Goal: Task Accomplishment & Management: Manage account settings

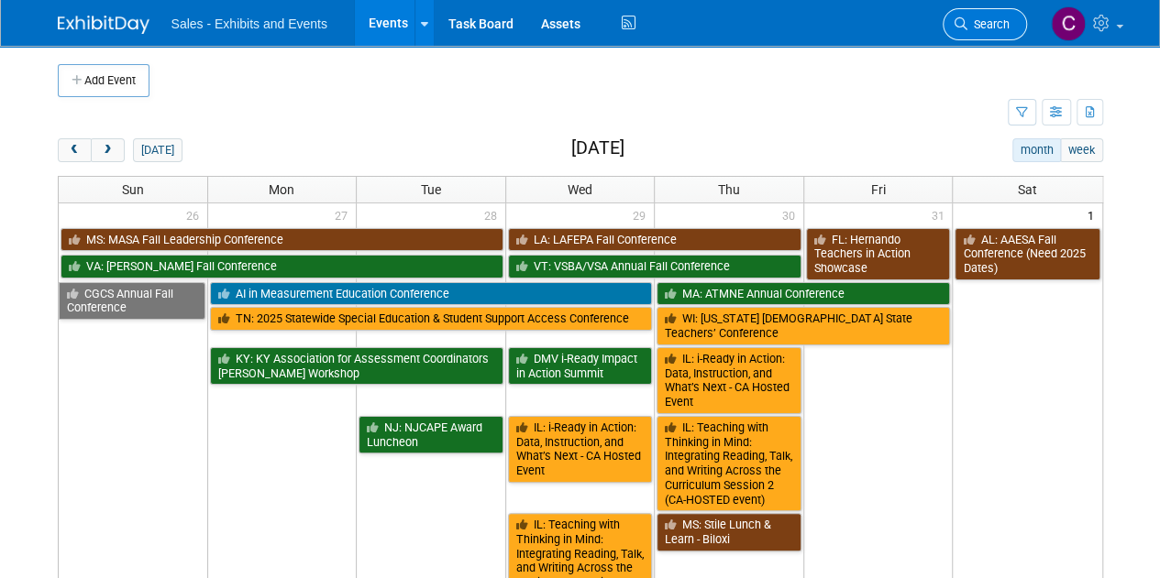
click at [972, 19] on span "Search" at bounding box center [988, 24] width 42 height 14
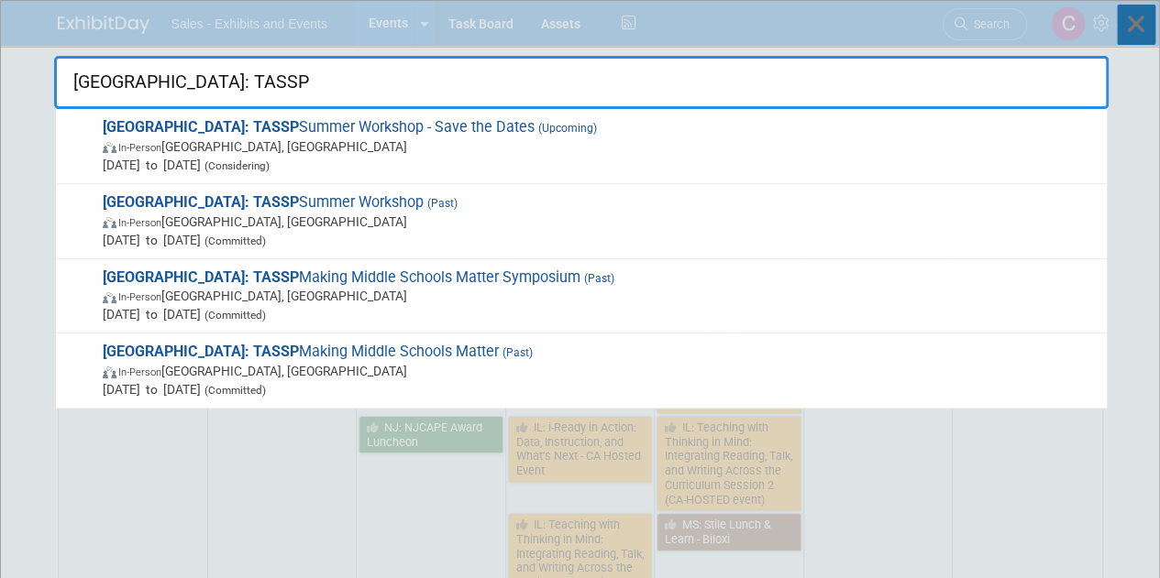
type input "TX: TASSP"
click at [1141, 25] on icon at bounding box center [1135, 25] width 38 height 40
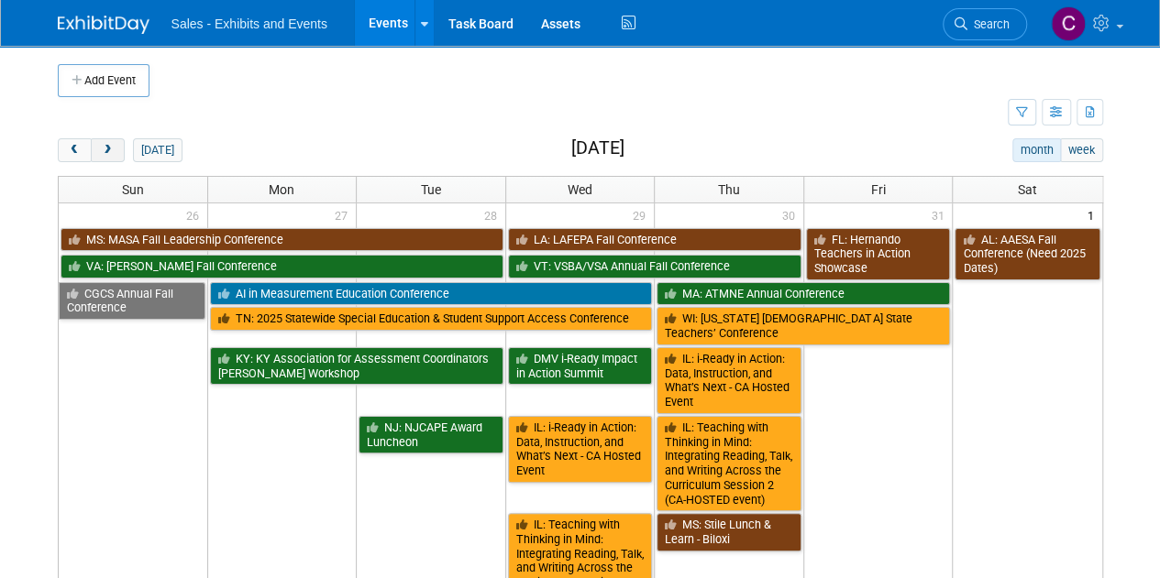
click at [107, 145] on span "next" at bounding box center [108, 151] width 14 height 12
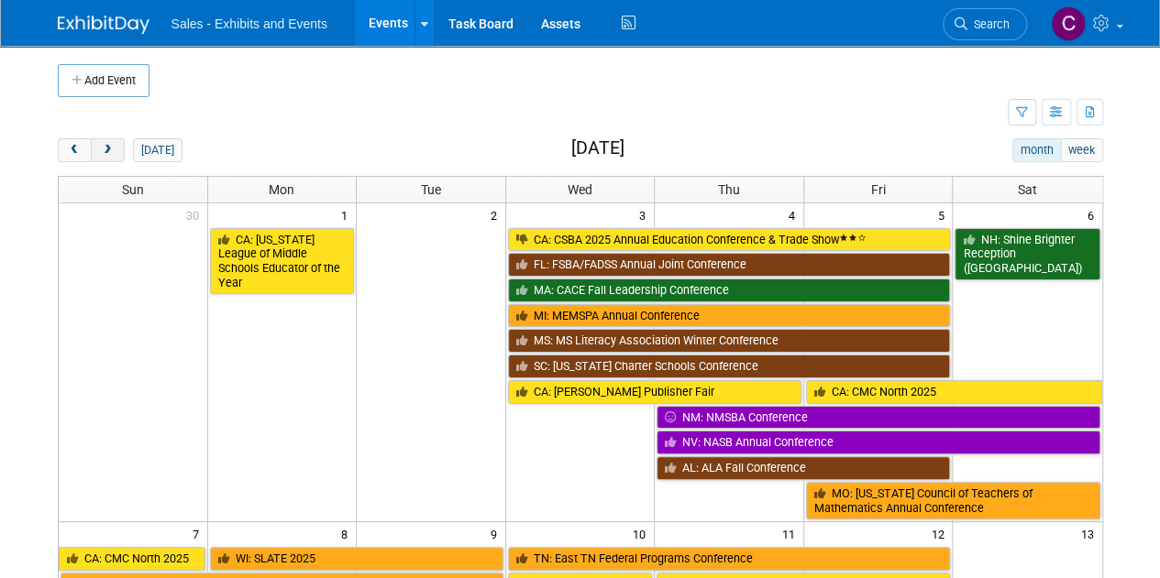
click at [107, 145] on span "next" at bounding box center [108, 151] width 14 height 12
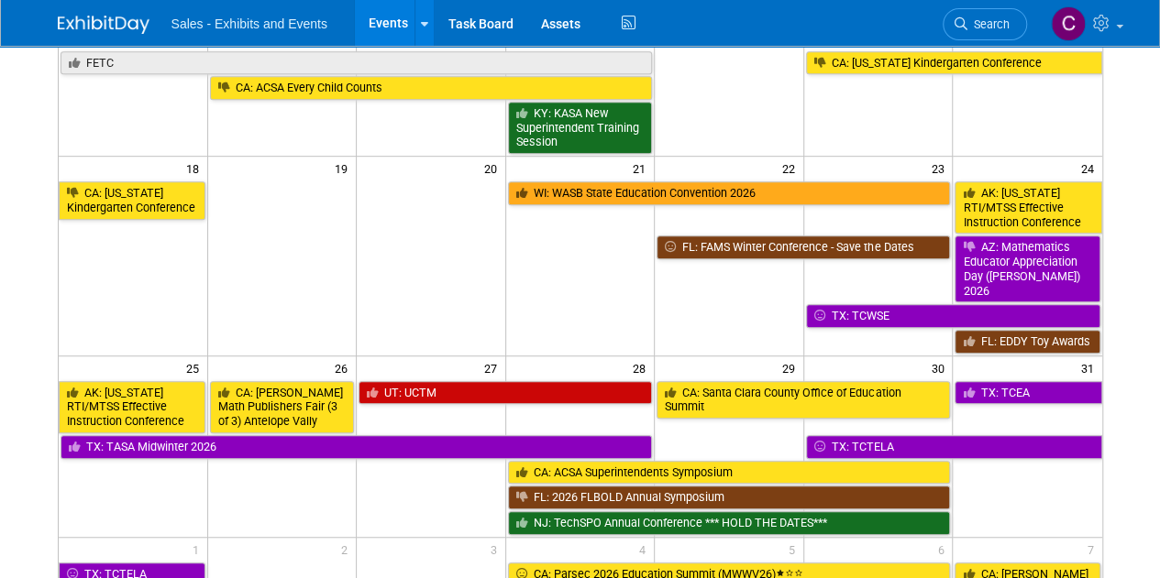
scroll to position [435, 0]
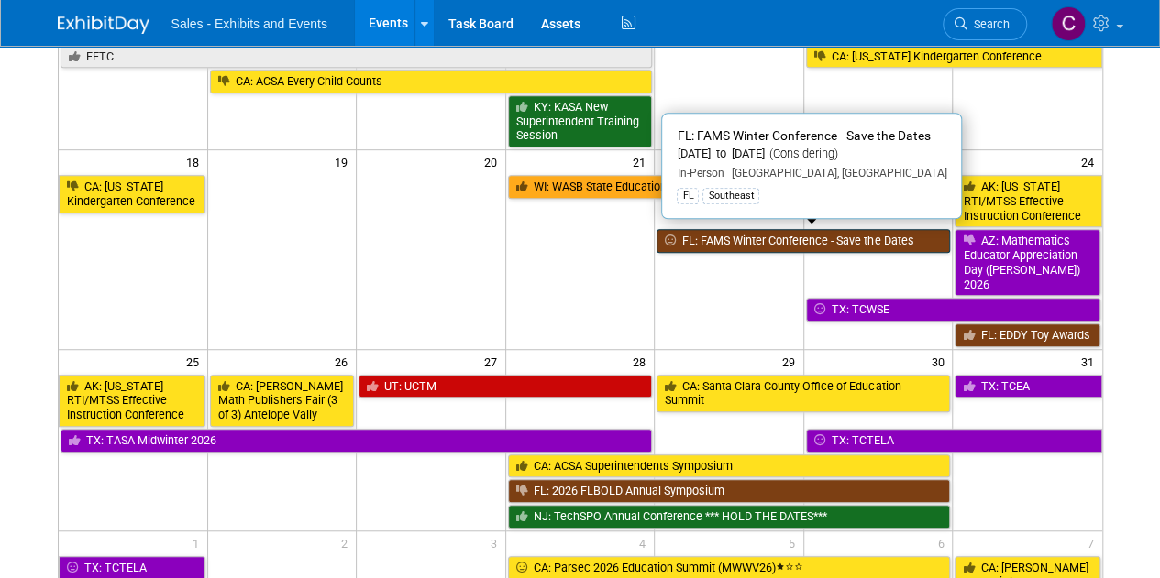
click at [744, 236] on link "FL: FAMS Winter Conference - Save the Dates" at bounding box center [802, 241] width 293 height 24
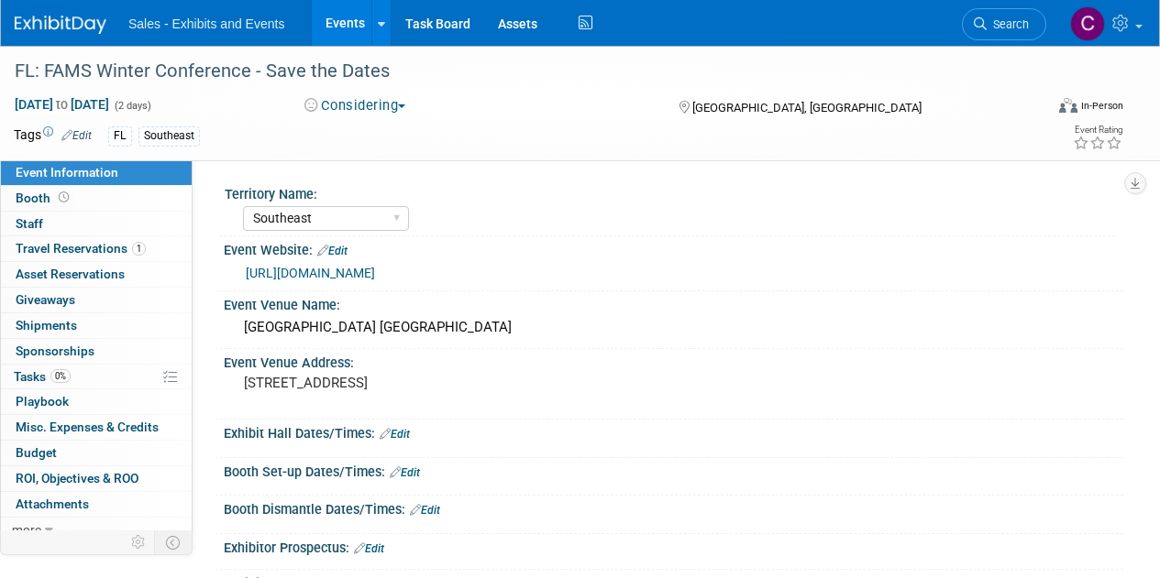
select select "Southeast"
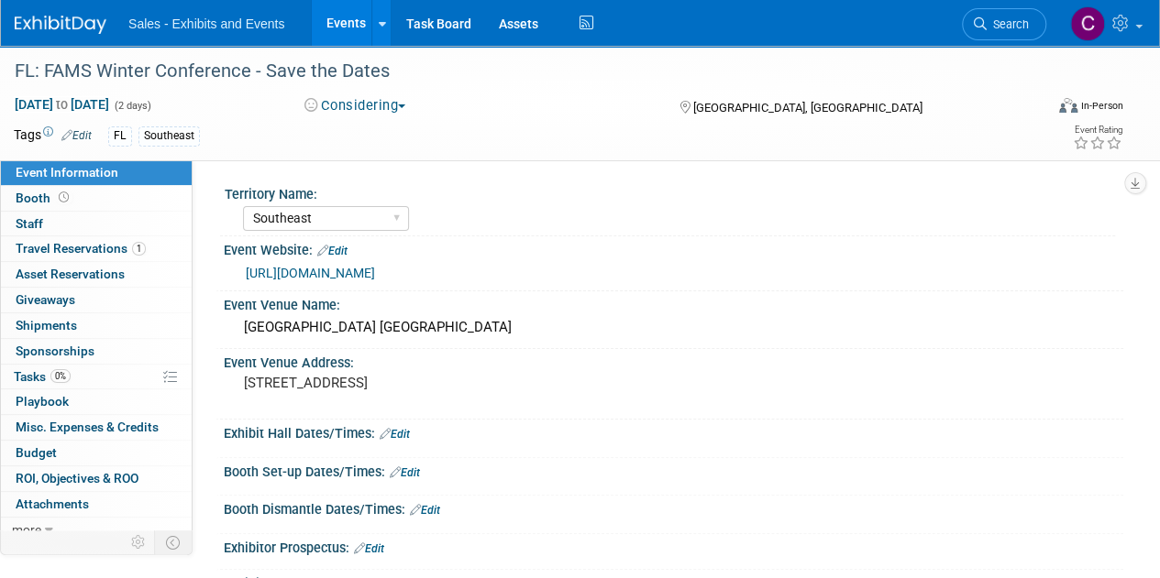
click at [360, 100] on button "Considering" at bounding box center [355, 105] width 115 height 19
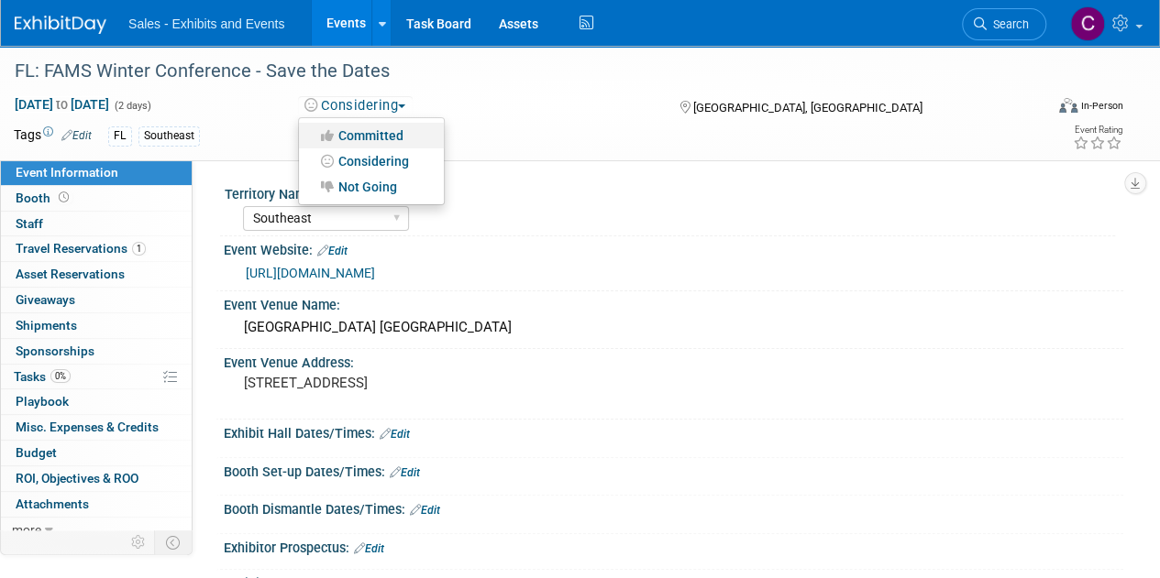
click at [367, 129] on link "Committed" at bounding box center [371, 136] width 145 height 26
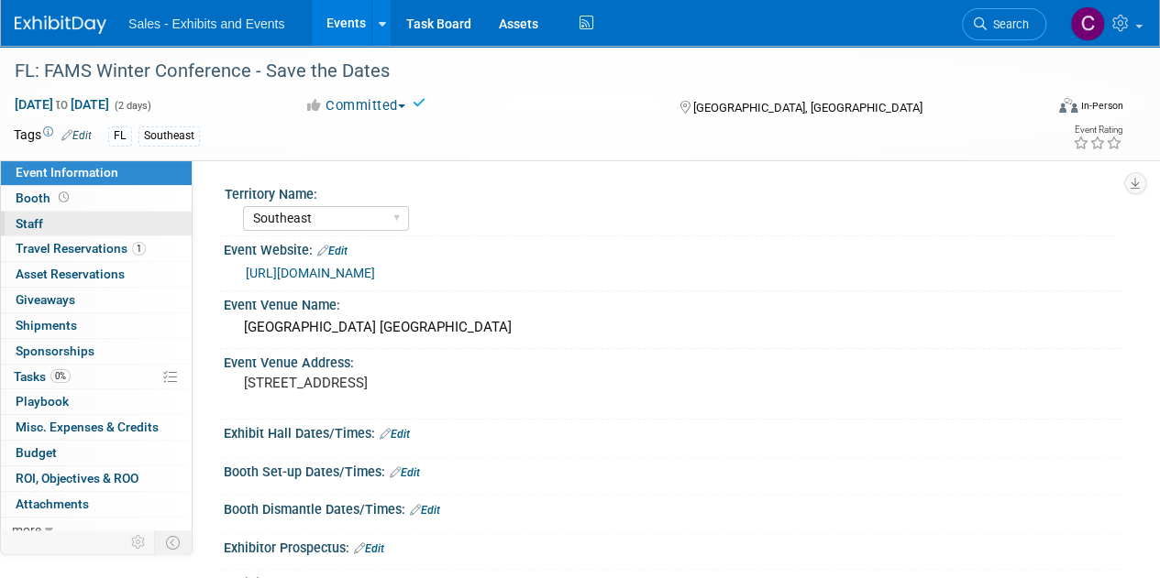
click at [46, 227] on link "0 Staff 0" at bounding box center [96, 224] width 191 height 25
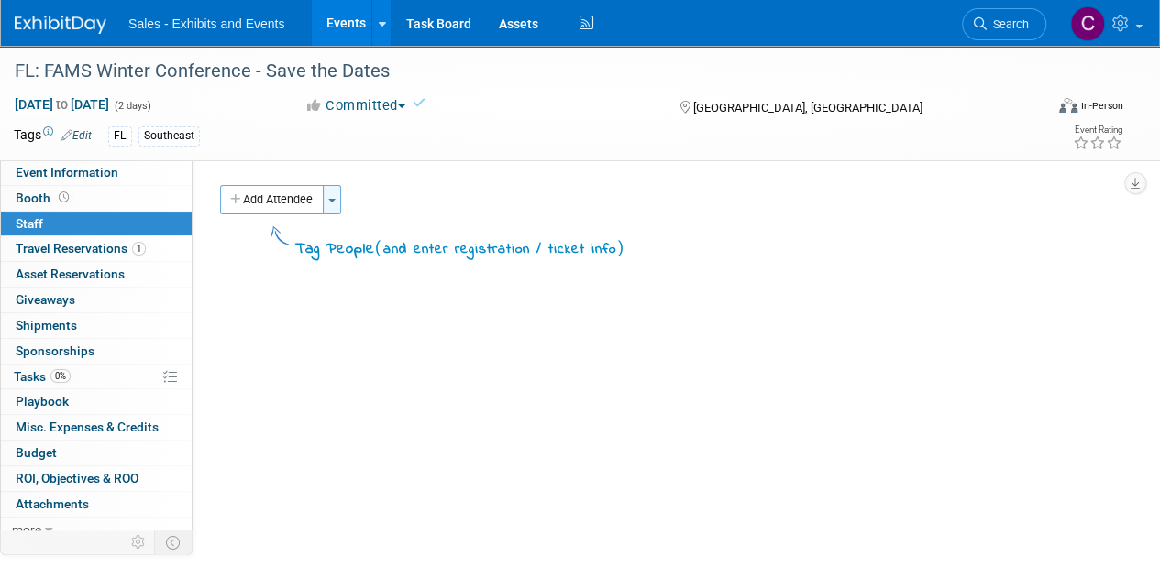
click at [337, 198] on button "Toggle Dropdown" at bounding box center [332, 199] width 18 height 29
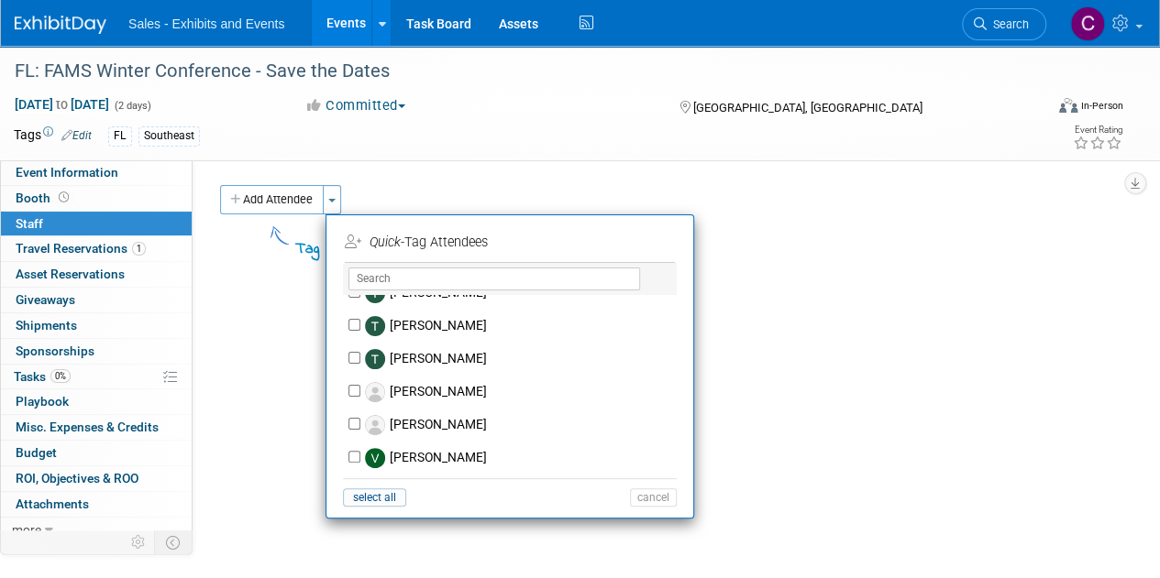
scroll to position [9258, 0]
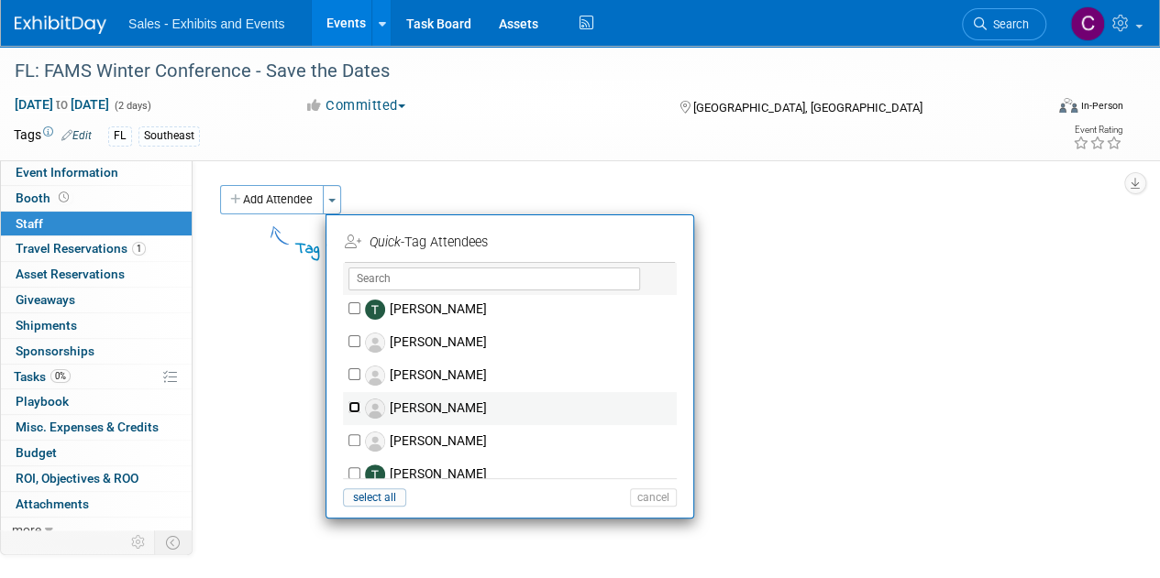
click at [357, 401] on input "Toni Chieppa" at bounding box center [354, 407] width 12 height 12
checkbox input "true"
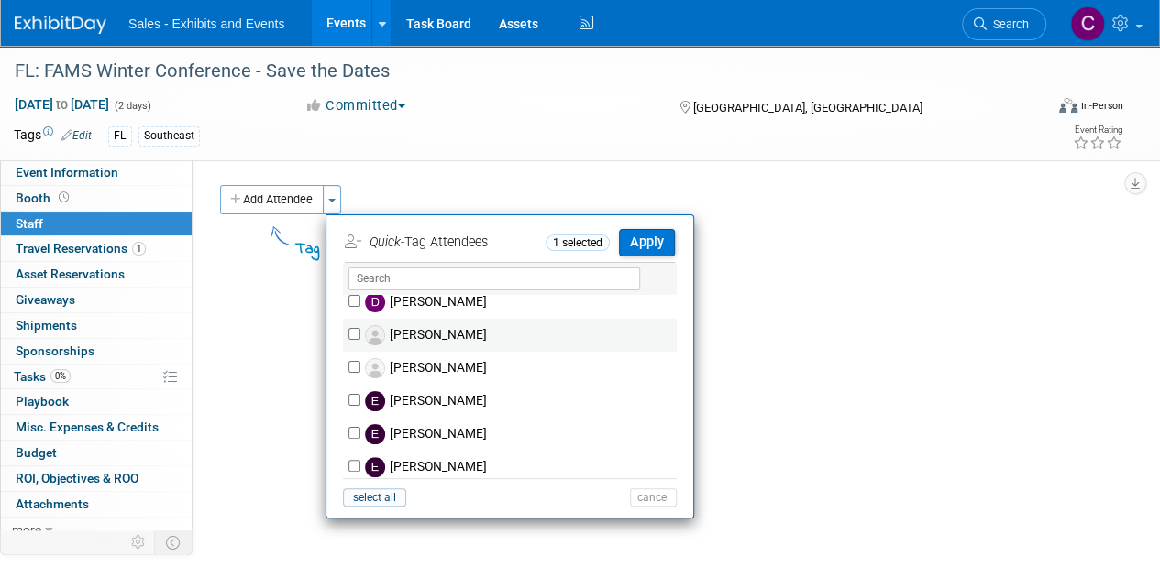
scroll to position [2476, 0]
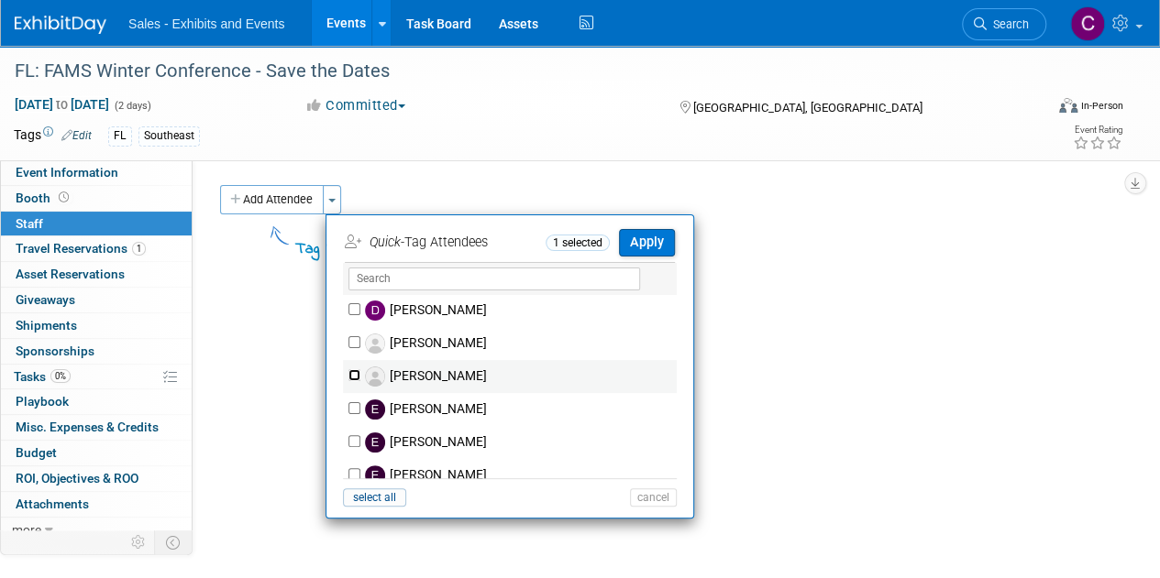
click at [353, 373] on input "Duke Chinn" at bounding box center [354, 375] width 12 height 12
checkbox input "true"
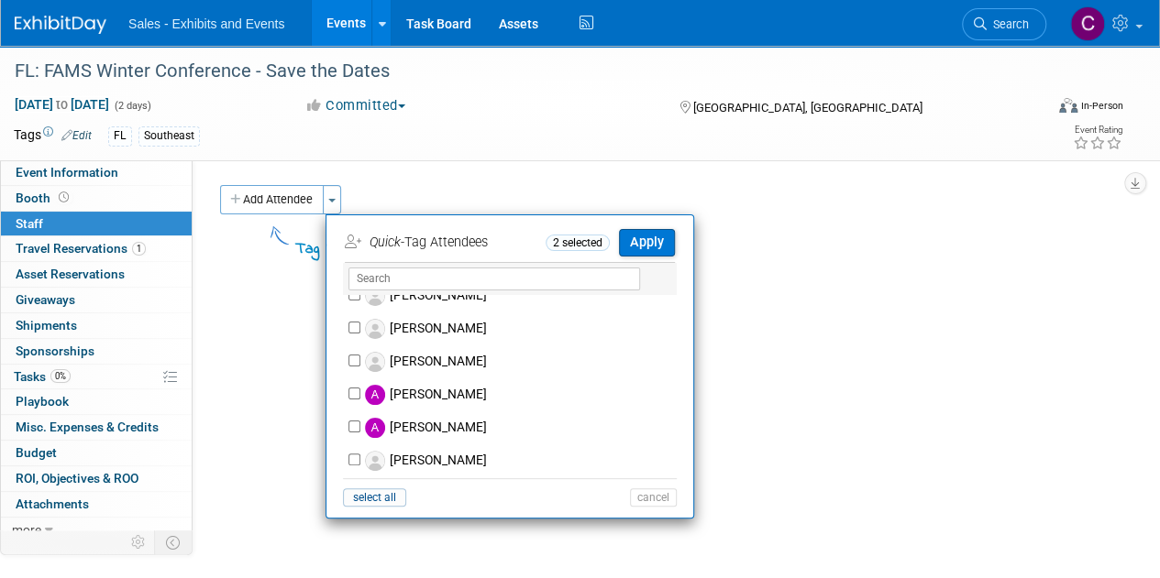
scroll to position [536, 0]
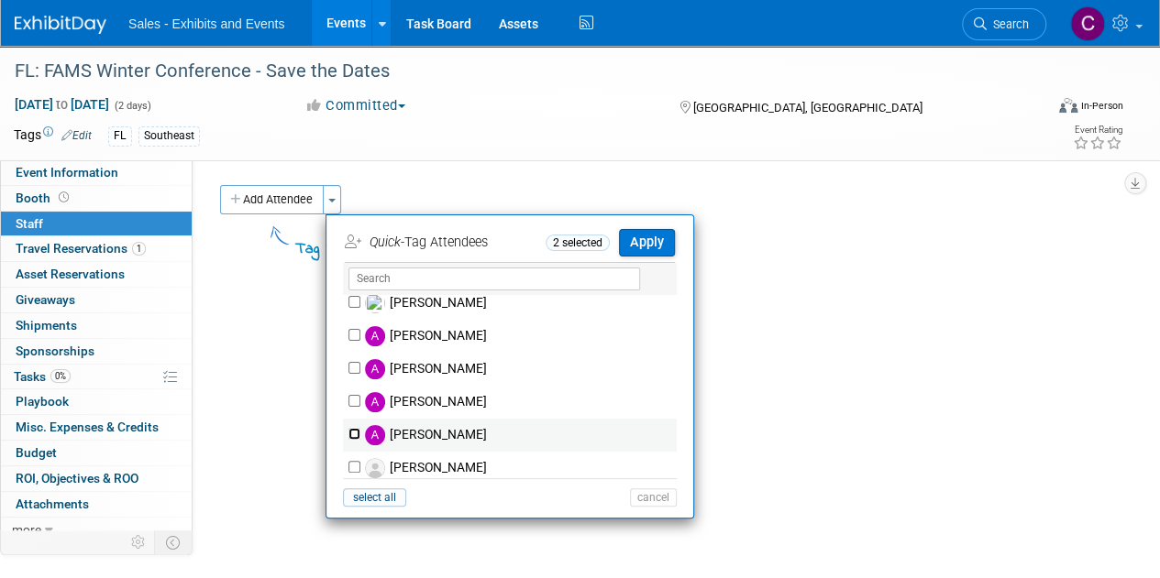
click at [353, 431] on input "Angela Gitto" at bounding box center [354, 434] width 12 height 12
checkbox input "true"
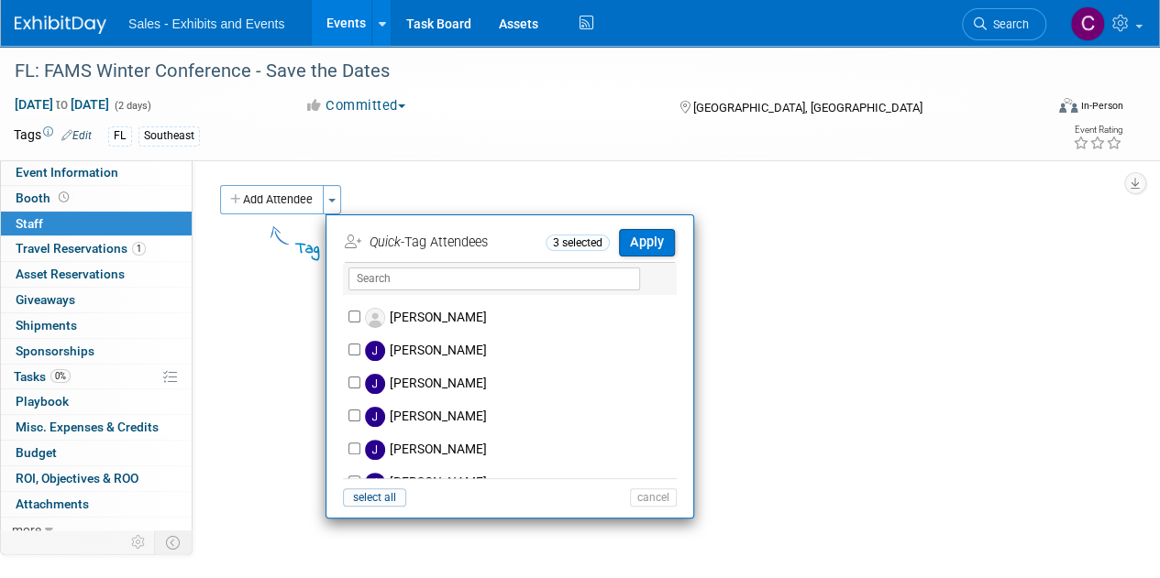
scroll to position [3396, 0]
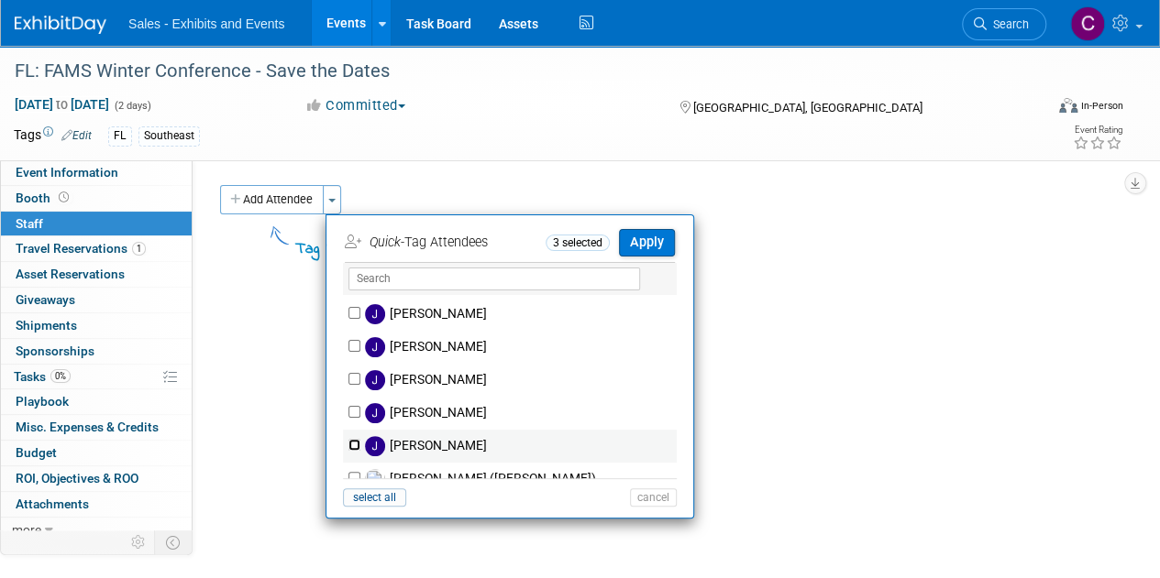
click at [353, 443] on input "Jaime Handlin" at bounding box center [354, 445] width 12 height 12
checkbox input "true"
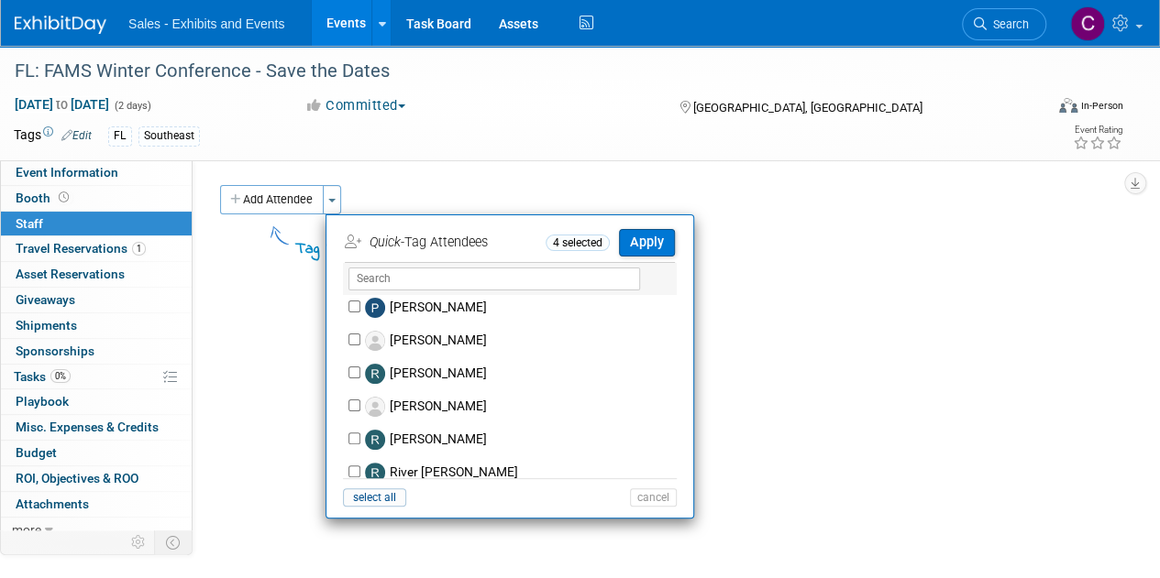
scroll to position [8587, 0]
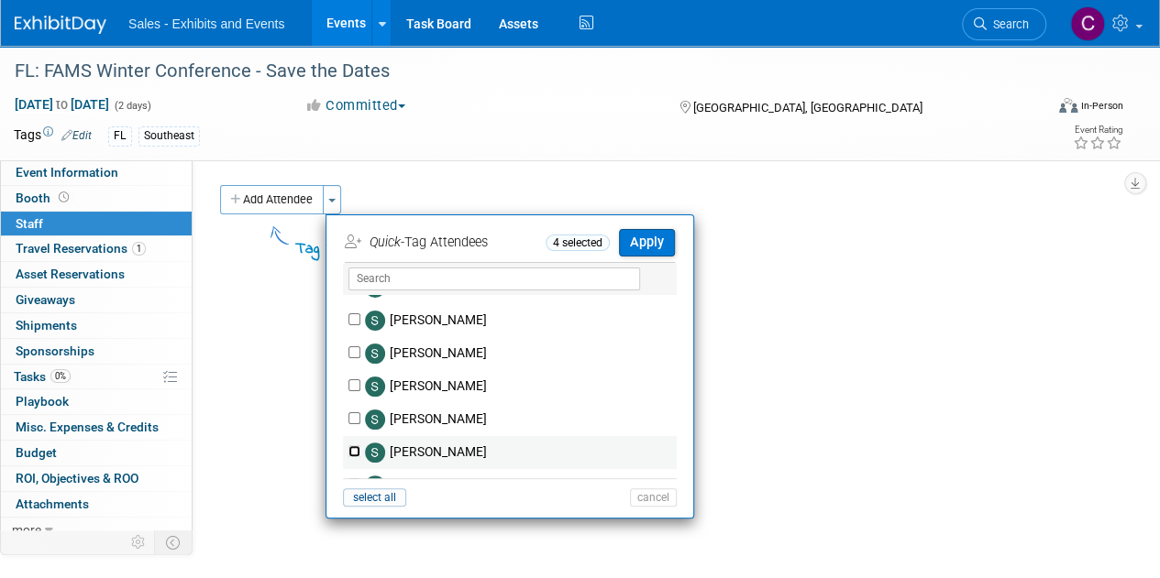
click at [356, 445] on input "Shari Tomlinson" at bounding box center [354, 451] width 12 height 12
checkbox input "true"
click at [656, 241] on button "Apply" at bounding box center [647, 242] width 56 height 27
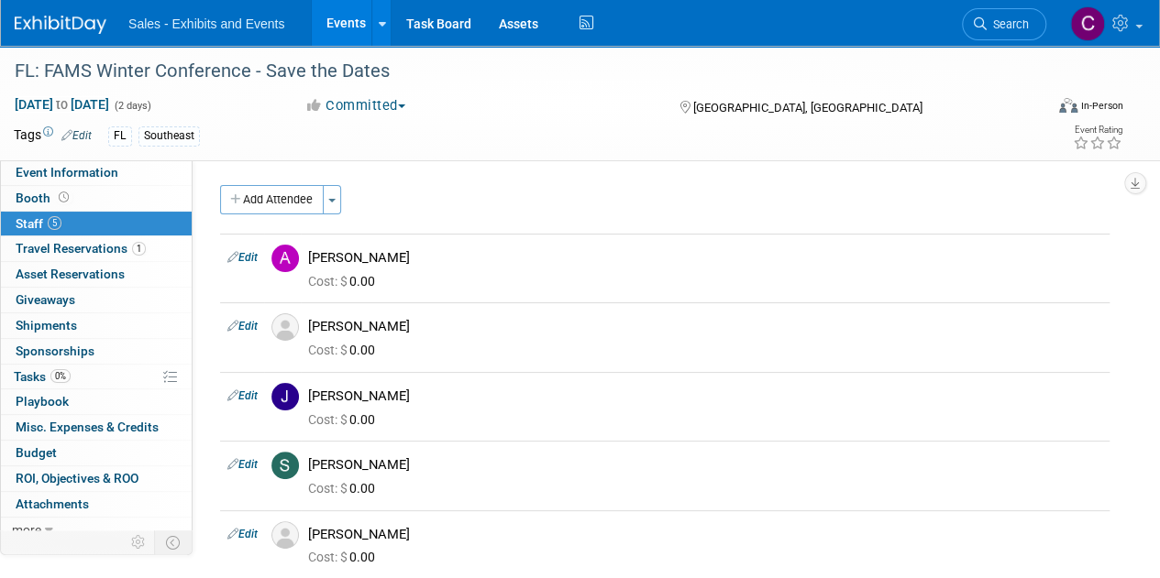
click at [347, 25] on link "Events" at bounding box center [345, 23] width 67 height 46
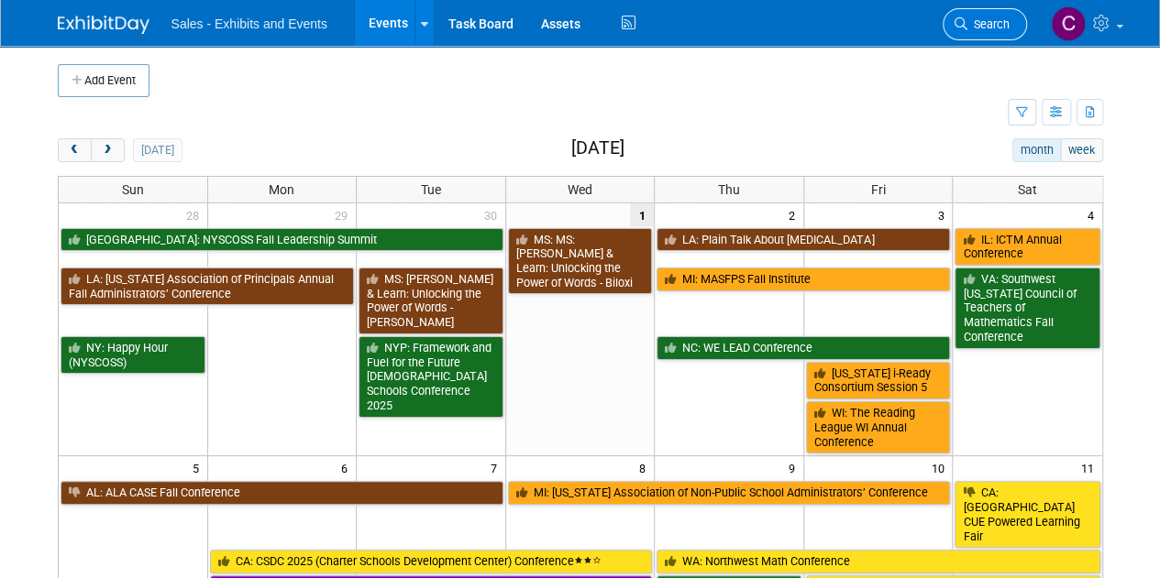
click at [972, 17] on span "Search" at bounding box center [988, 24] width 42 height 14
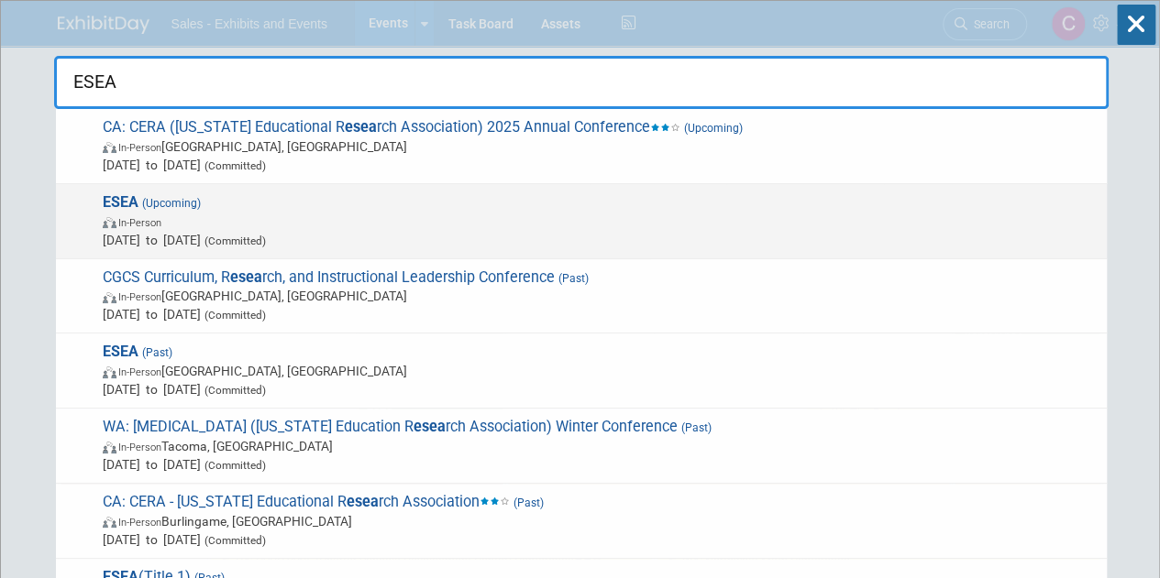
type input "ESEA"
click at [194, 202] on span "(Upcoming)" at bounding box center [169, 203] width 62 height 13
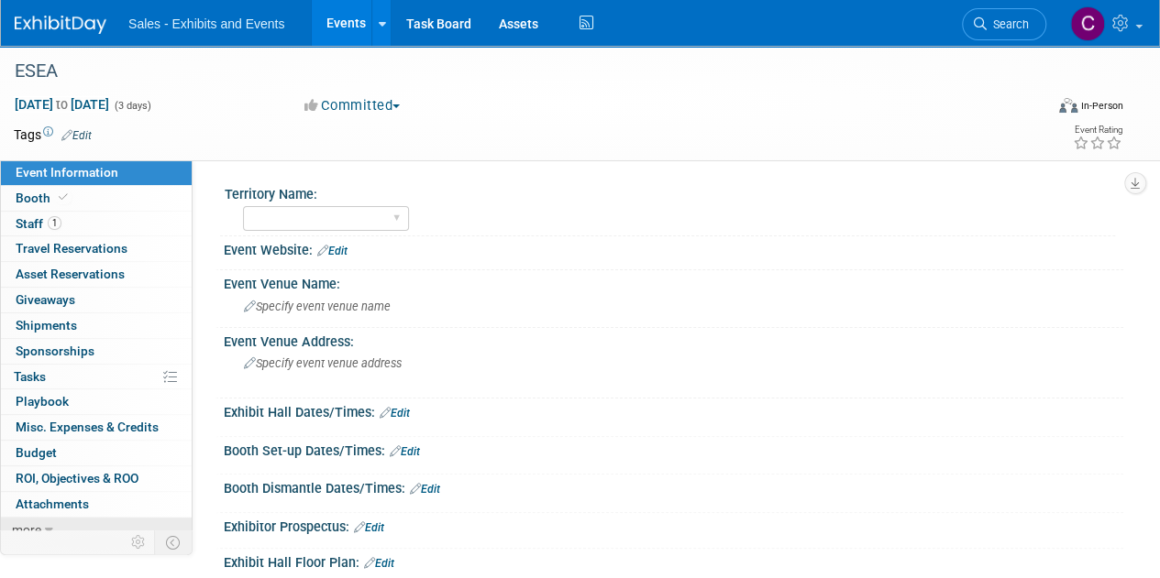
click at [64, 525] on link "more" at bounding box center [96, 530] width 191 height 25
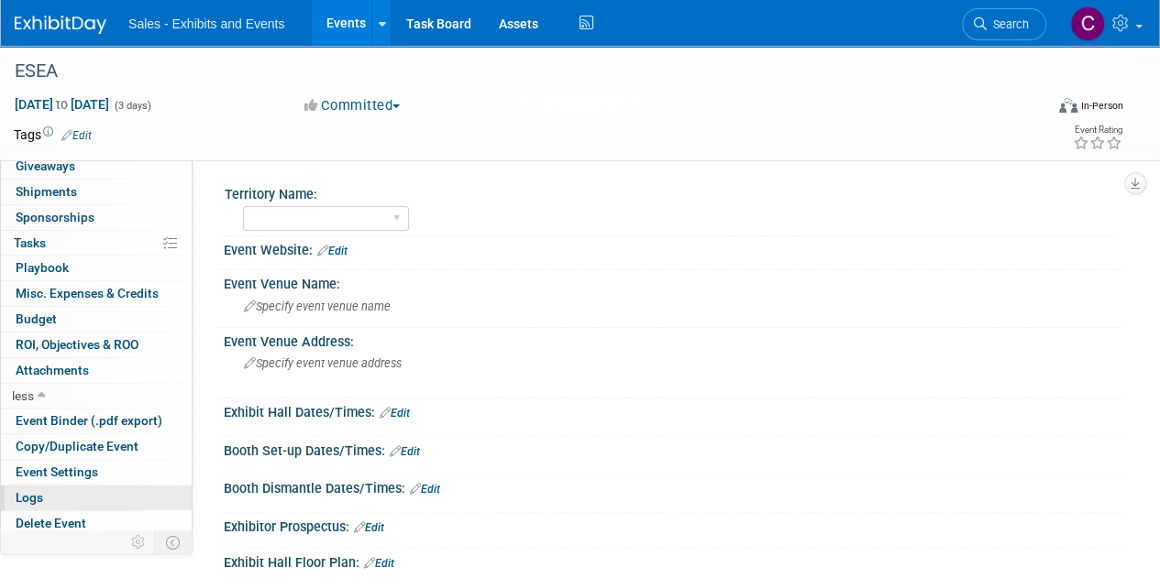
click at [64, 496] on link "Logs" at bounding box center [96, 498] width 191 height 25
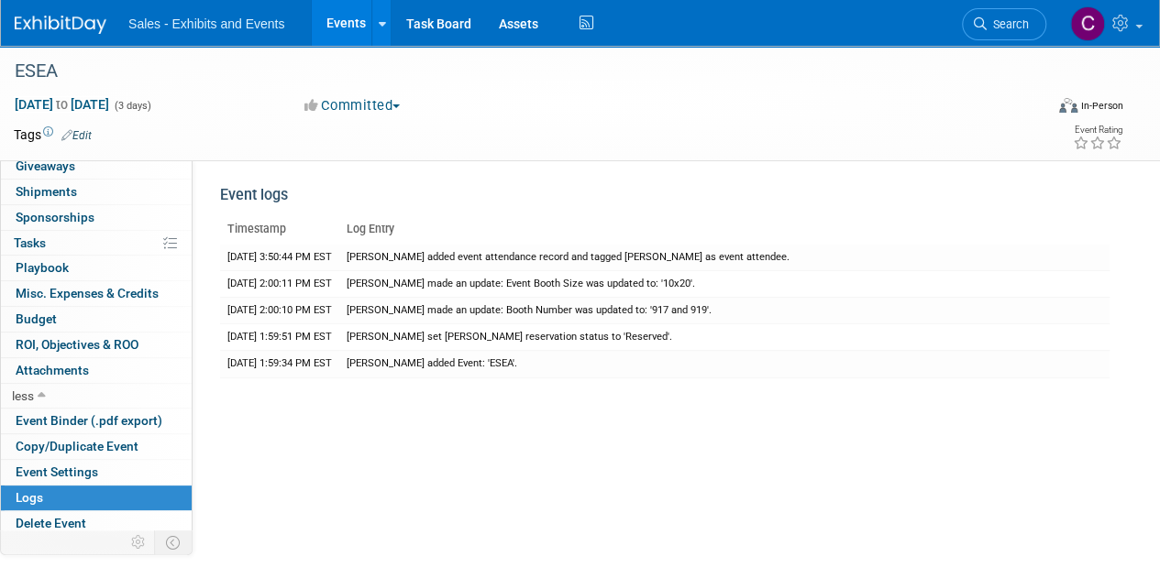
scroll to position [0, 0]
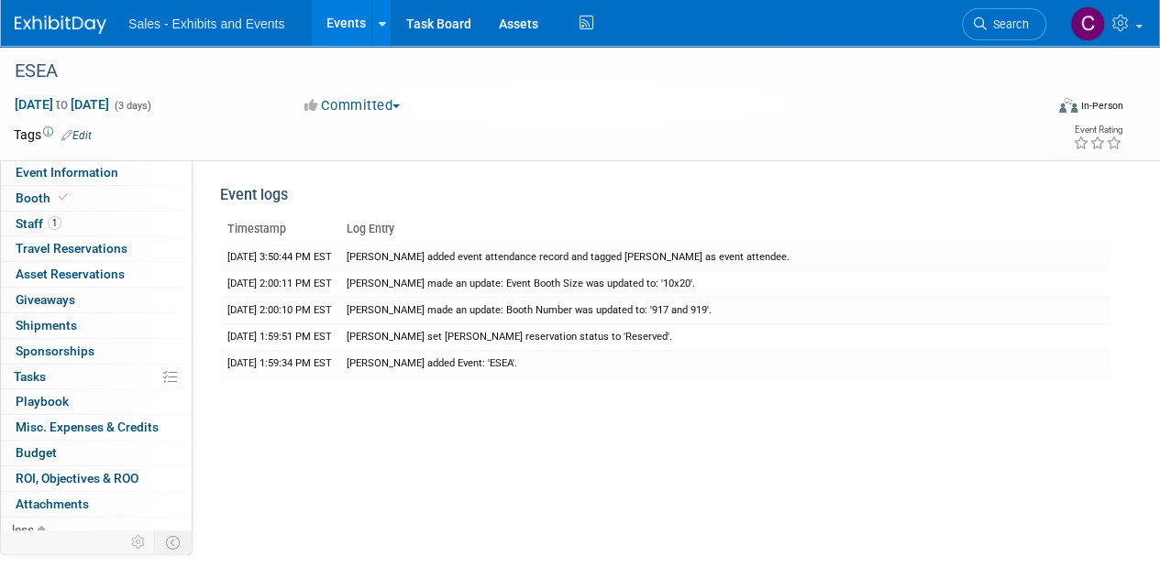
click at [324, 25] on link "Events" at bounding box center [345, 23] width 67 height 46
